Goal: Task Accomplishment & Management: Manage account settings

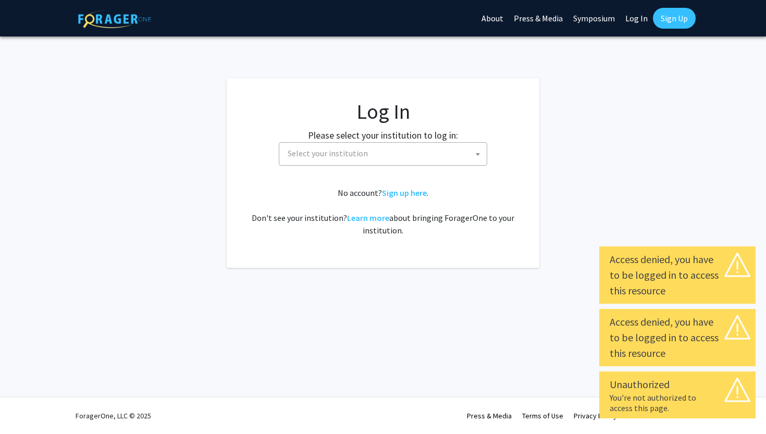
click at [396, 153] on span "Select your institution" at bounding box center [384, 153] width 203 height 21
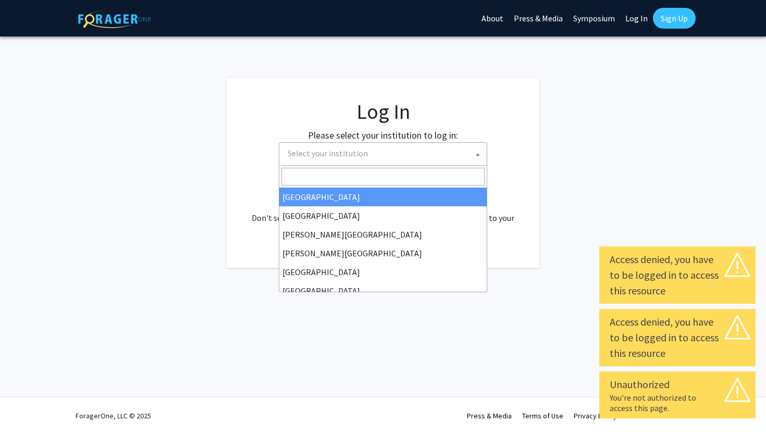
click at [641, 21] on link "Log In" at bounding box center [636, 18] width 33 height 36
select select "34"
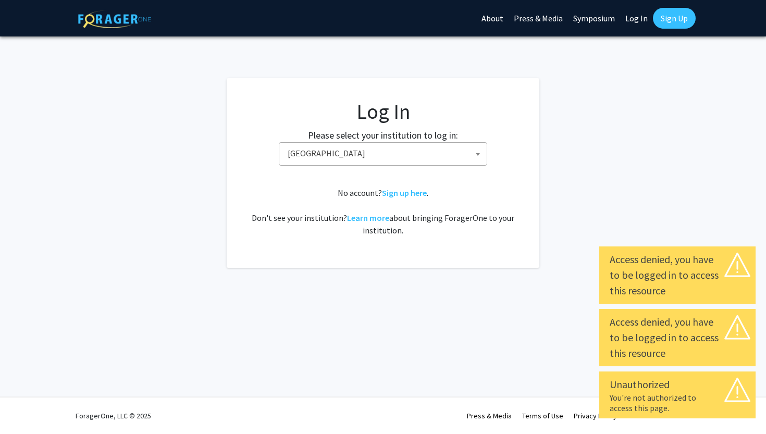
click at [635, 18] on link "Log In" at bounding box center [636, 18] width 33 height 36
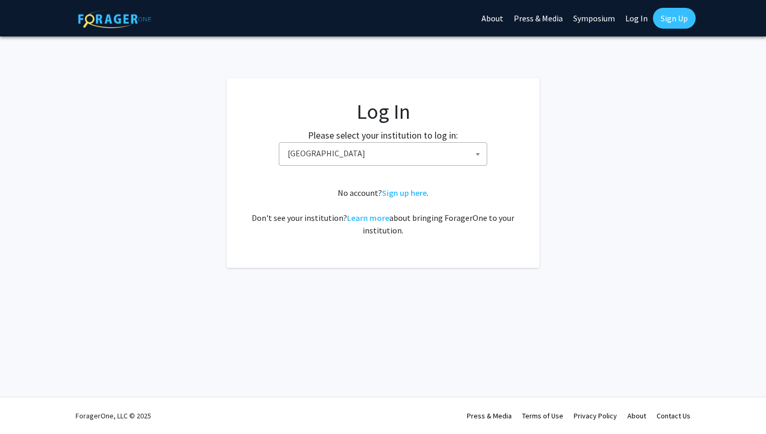
click at [391, 149] on span "[GEOGRAPHIC_DATA]" at bounding box center [384, 153] width 203 height 21
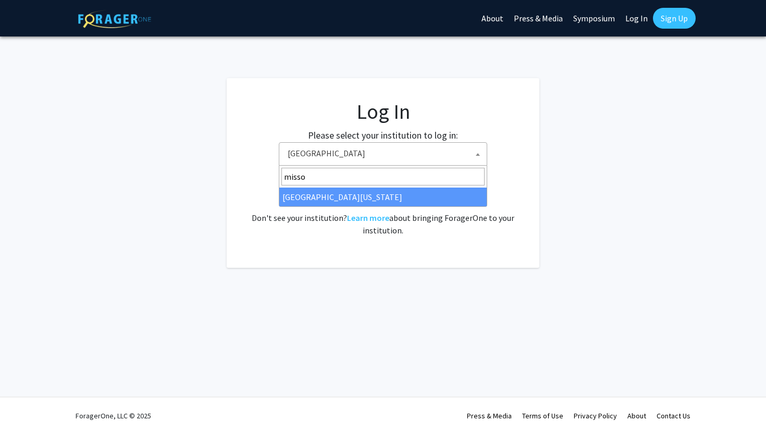
type input "missou"
select select "33"
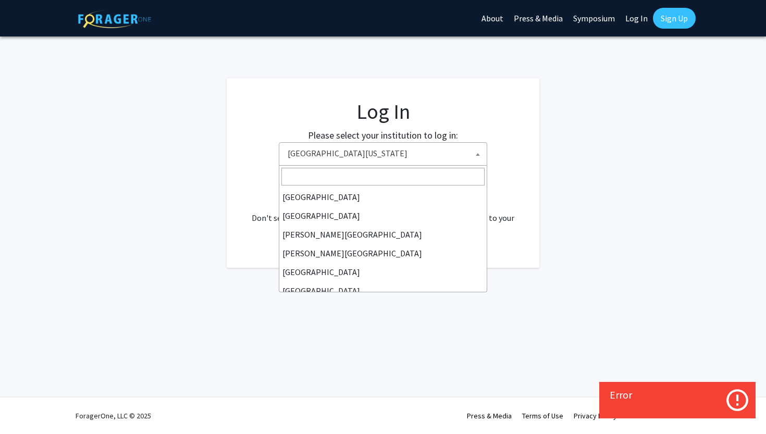
click at [396, 154] on span "[GEOGRAPHIC_DATA][US_STATE]" at bounding box center [384, 153] width 203 height 21
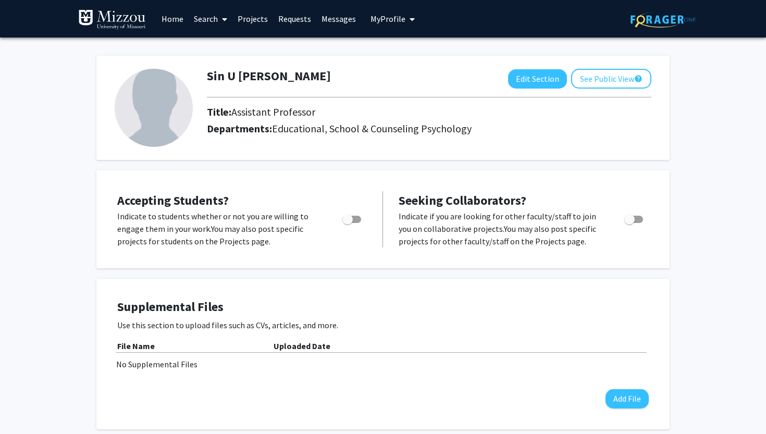
click at [639, 218] on span "Toggle" at bounding box center [633, 219] width 19 height 7
click at [629, 223] on input "Toggle" at bounding box center [629, 223] width 1 height 1
checkbox input "true"
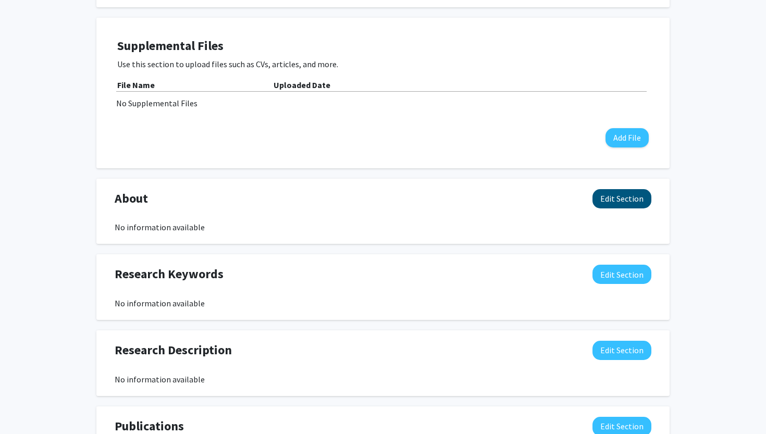
scroll to position [292, 0]
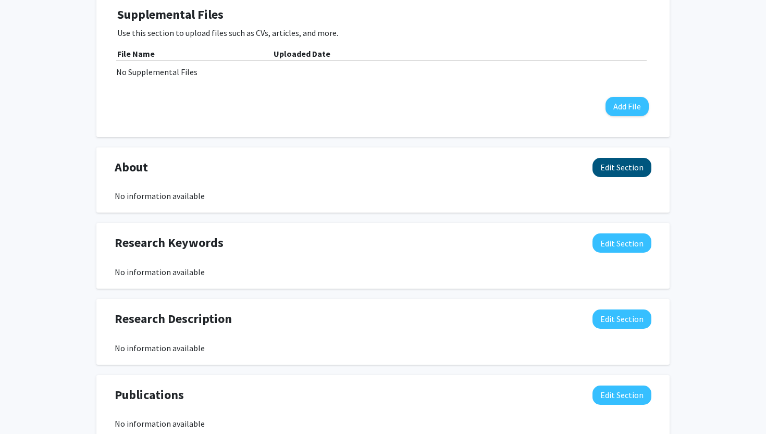
click at [624, 160] on button "Edit Section" at bounding box center [621, 167] width 59 height 19
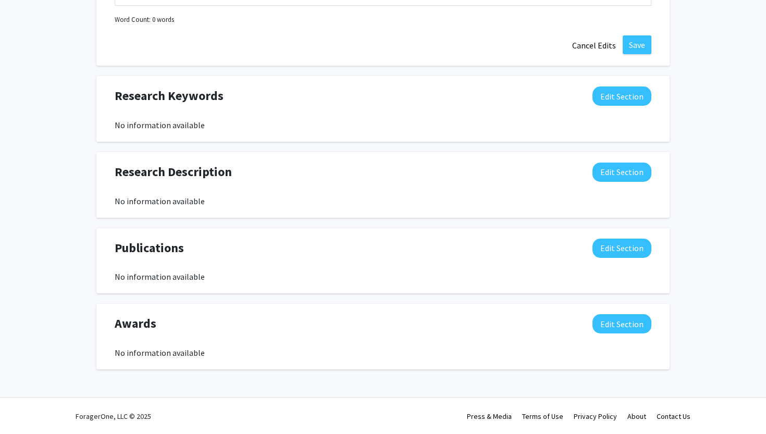
scroll to position [477, 0]
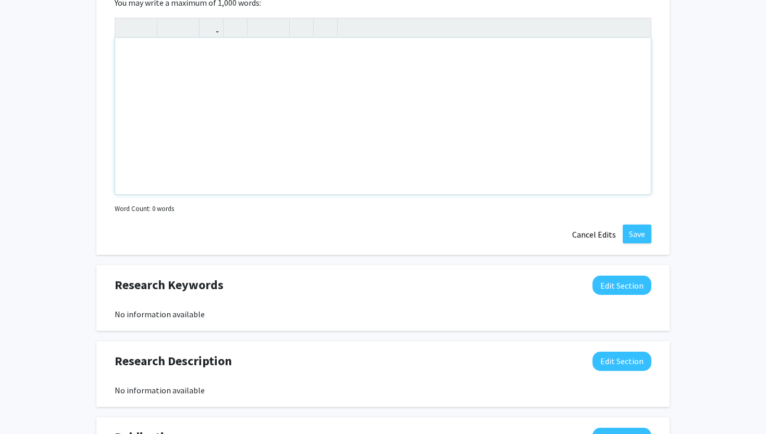
click at [279, 138] on div "Note to users with screen readers: Please deactivate our accessibility plugin f…" at bounding box center [383, 116] width 536 height 156
paste div "Note to users with screen readers: Please deactivate our accessibility plugin f…"
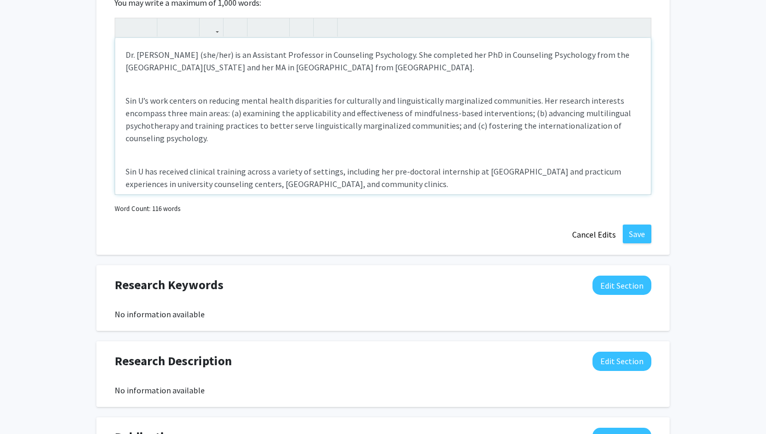
type textarea "<p>Dr. Sin U Lam (she/her) is an Assistant Professor in Counseling Psychology. …"
click at [195, 90] on div "Dr. Sin U Lam (she/her) is an Assistant Professor in Counseling Psychology. She…" at bounding box center [383, 116] width 536 height 156
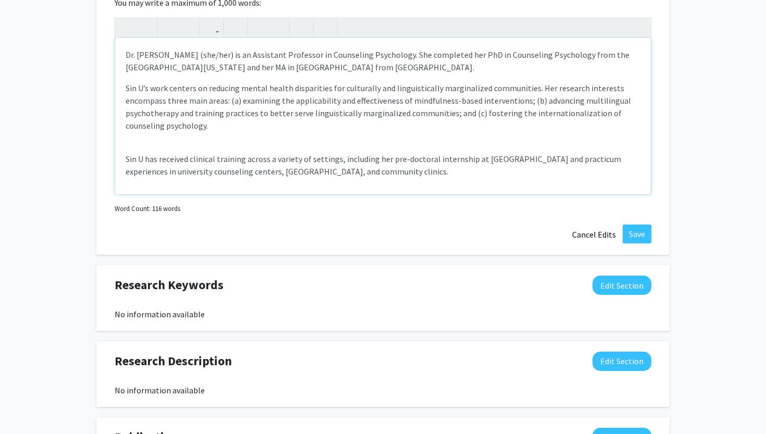
click at [182, 146] on div "Dr. Sin U Lam (she/her) is an Assistant Professor in Counseling Psychology. She…" at bounding box center [383, 116] width 536 height 156
type textarea "<p>Dr. Sin U Lam (she/her) is an Assistant Professor in Counseling Psychology. …"
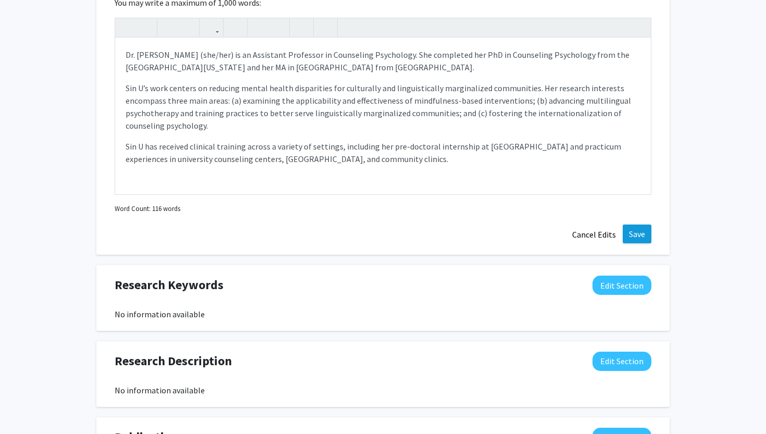
click at [637, 235] on button "Save" at bounding box center [637, 234] width 29 height 19
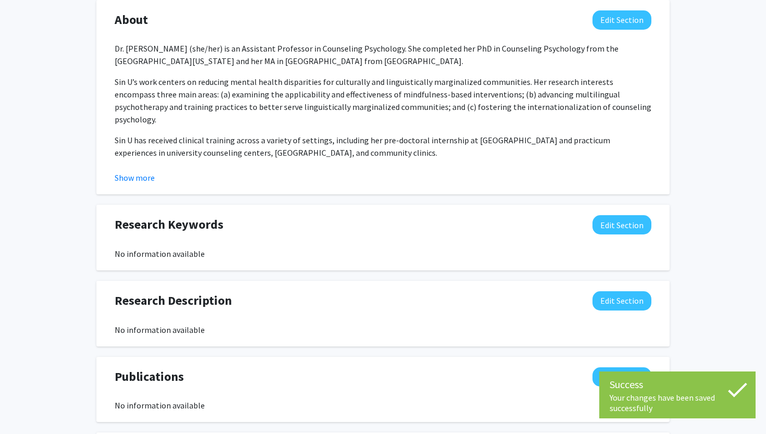
scroll to position [439, 0]
click at [609, 220] on button "Edit Section" at bounding box center [621, 225] width 59 height 19
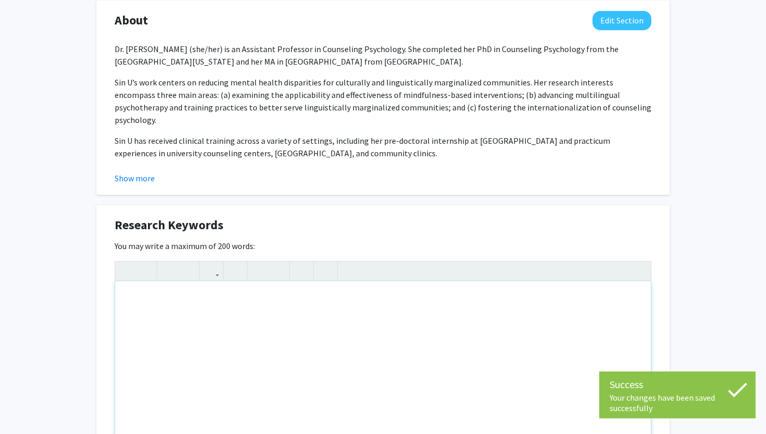
click at [200, 337] on div "Note to users with screen readers: Please deactivate our accessibility plugin f…" at bounding box center [383, 359] width 536 height 156
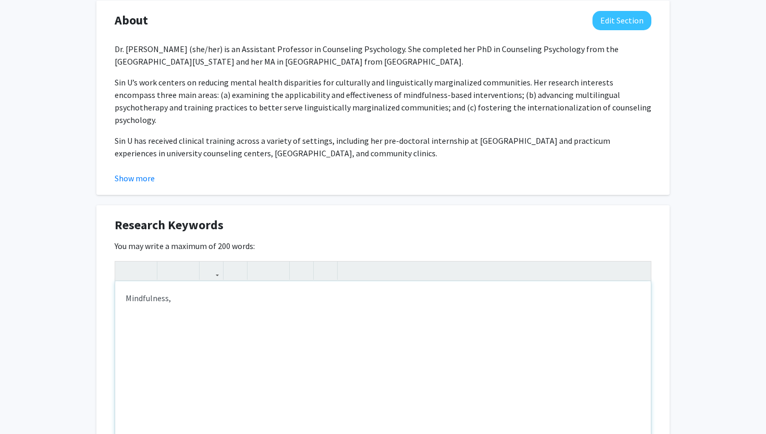
drag, startPoint x: 143, startPoint y: 308, endPoint x: 75, endPoint y: 290, distance: 70.3
click at [75, 290] on div "Sin U Lam Edit Section See Public View help Title: Assistant Professor Departme…" at bounding box center [383, 179] width 766 height 1162
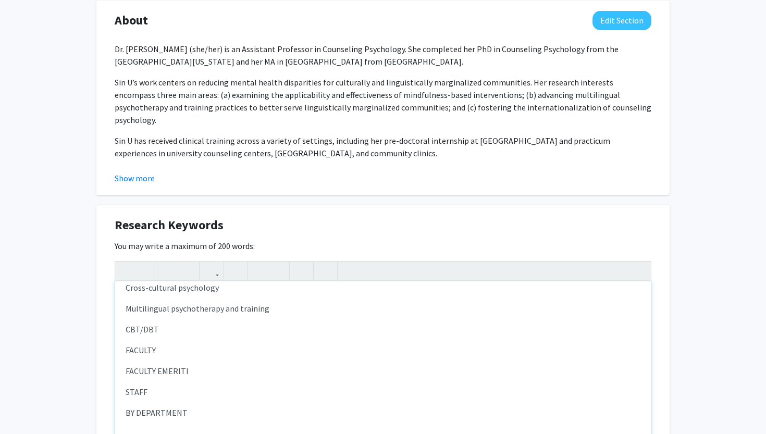
scroll to position [31, 0]
drag, startPoint x: 125, startPoint y: 325, endPoint x: 197, endPoint y: 415, distance: 115.6
click at [197, 415] on div "Mindfulness-based interventions / Meditation Cross-cultural psychology Multilin…" at bounding box center [383, 359] width 536 height 156
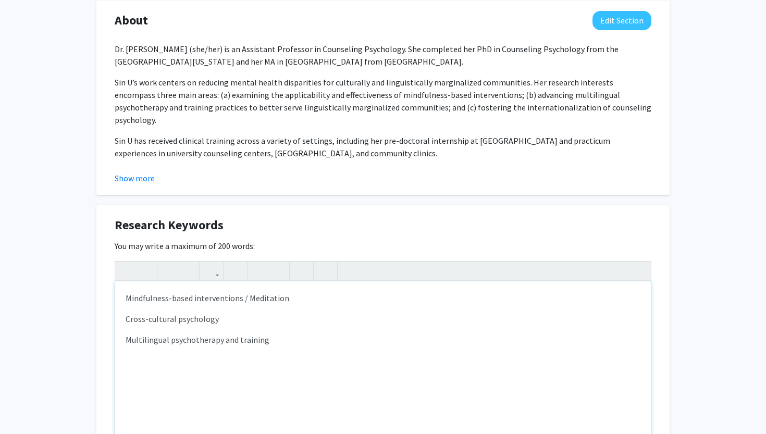
scroll to position [0, 0]
click at [126, 319] on p "Cross-cultural psychology" at bounding box center [383, 319] width 515 height 13
click at [126, 321] on p "Multilingual psychotherapy and training" at bounding box center [383, 319] width 515 height 13
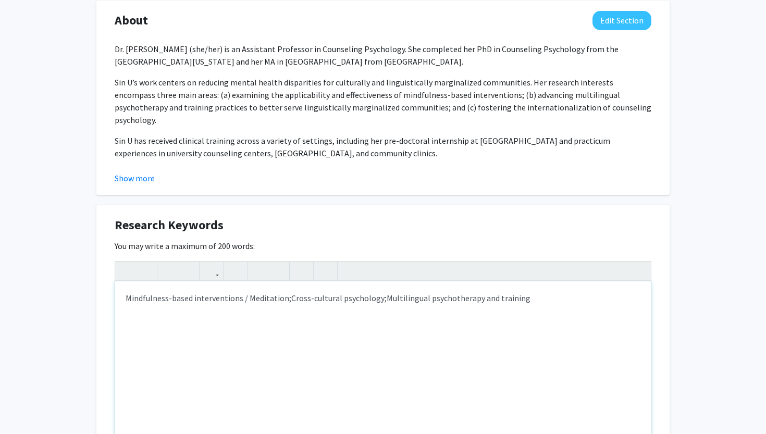
type textarea "<p>Mindfulness-based interventions / Meditation;&nbsp;<span style="font-size: 1…"
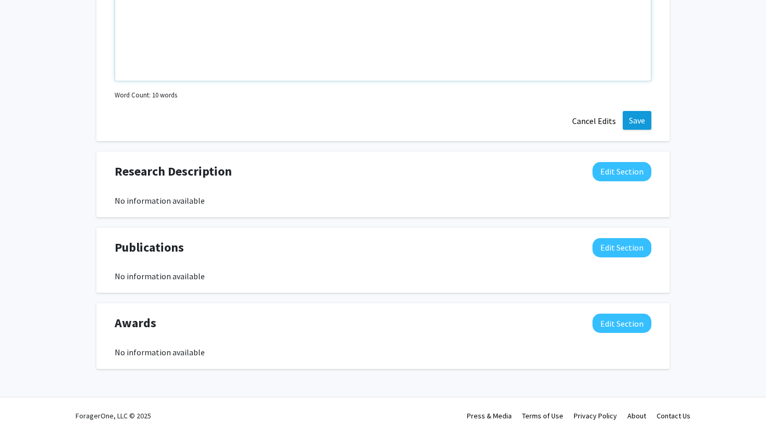
click at [642, 115] on button "Save" at bounding box center [637, 120] width 29 height 19
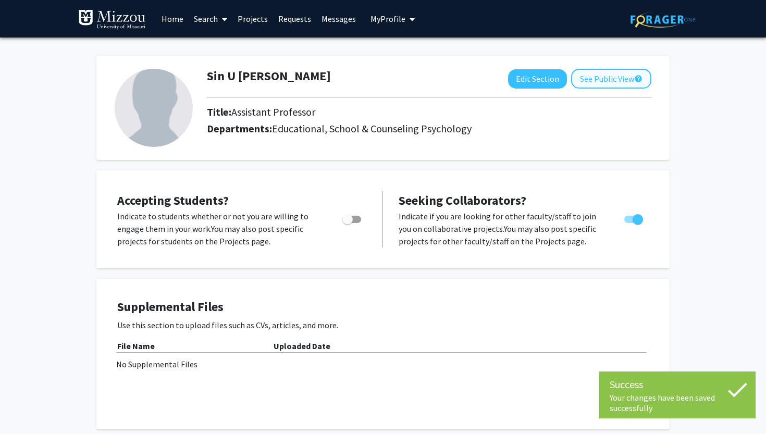
click at [609, 86] on button "See Public View help" at bounding box center [611, 79] width 80 height 20
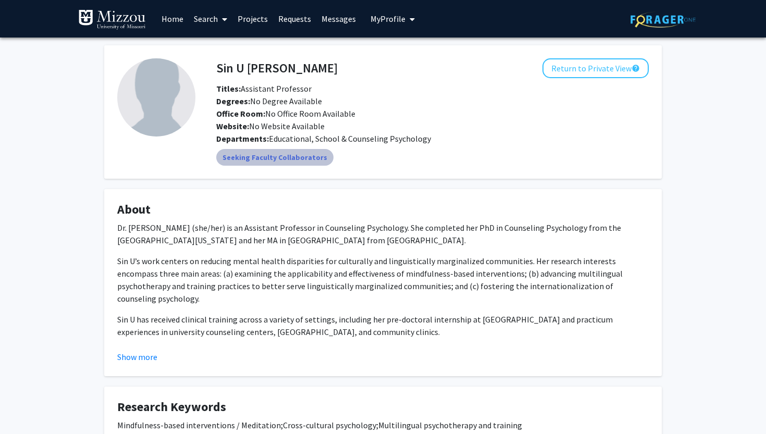
click at [298, 164] on mat-chip "Seeking Faculty Collaborators" at bounding box center [274, 157] width 117 height 17
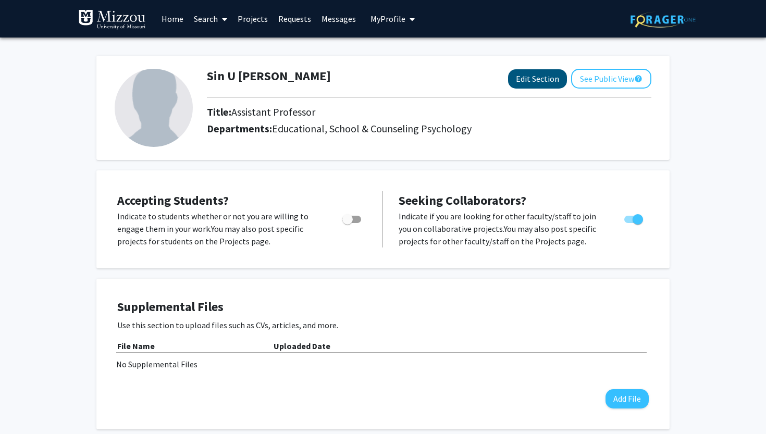
click at [537, 89] on button "Edit Section" at bounding box center [537, 78] width 59 height 19
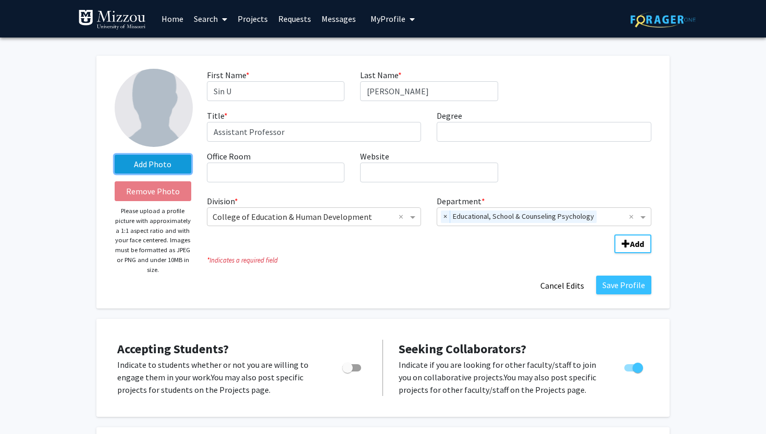
click at [144, 162] on label "Add Photo" at bounding box center [153, 164] width 77 height 19
click at [0, 0] on input "Add Photo" at bounding box center [0, 0] width 0 height 0
